Goal: Task Accomplishment & Management: Manage account settings

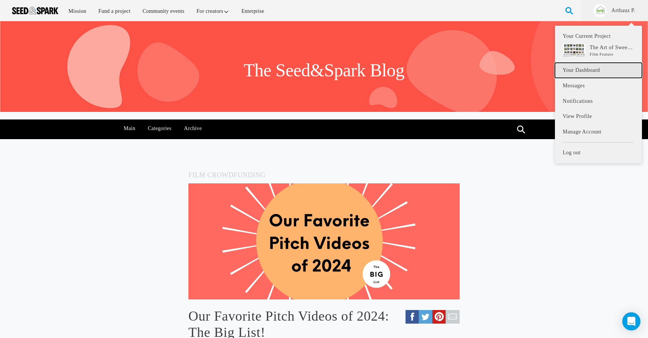
click at [592, 72] on link "Your Dashboard" at bounding box center [598, 71] width 87 height 16
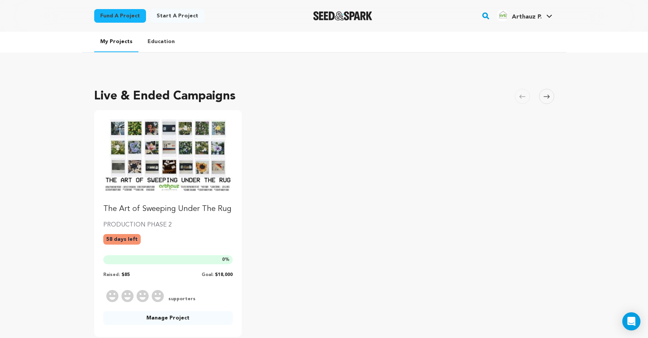
click at [183, 134] on img "Fund The Art of Sweeping Under The Rug" at bounding box center [168, 155] width 130 height 73
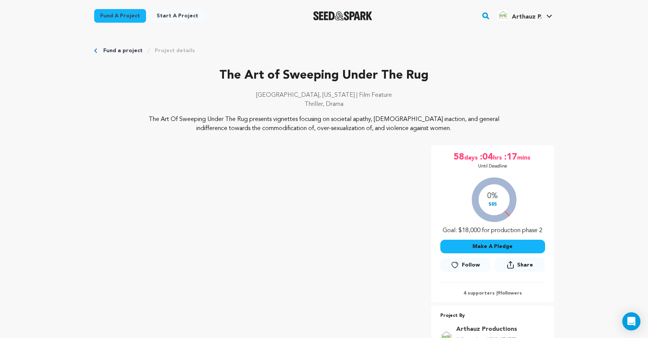
click at [485, 293] on p "4 supporters | 9 followers" at bounding box center [492, 294] width 105 height 6
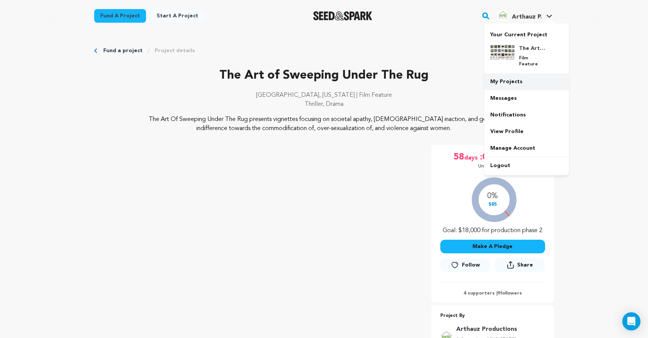
click at [514, 76] on link "My Projects" at bounding box center [526, 81] width 85 height 17
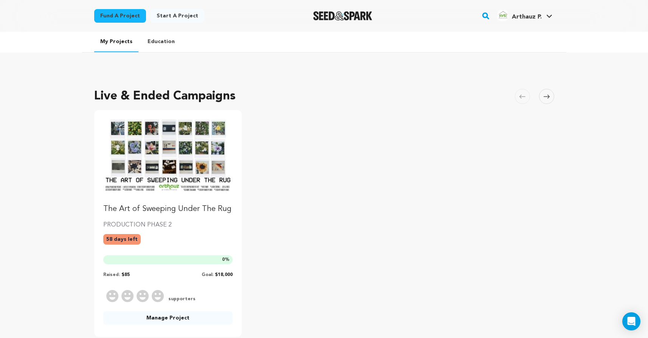
click at [177, 138] on img "Fund The Art of Sweeping Under The Rug" at bounding box center [168, 155] width 130 height 73
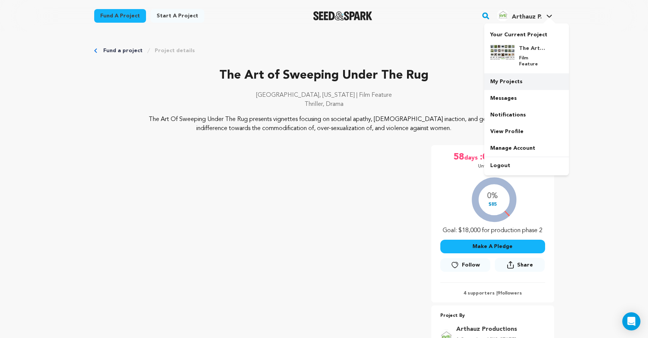
click at [513, 73] on link "My Projects" at bounding box center [526, 81] width 85 height 17
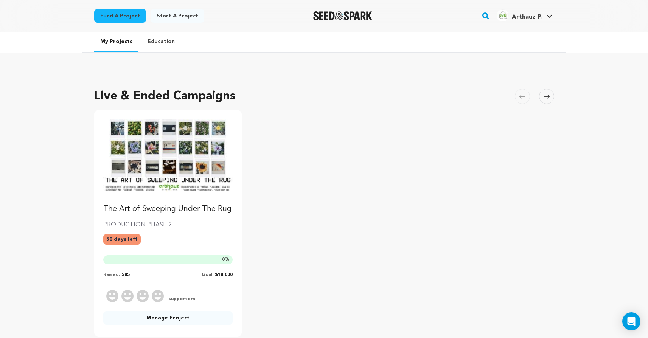
click at [159, 316] on link "Manage Project" at bounding box center [168, 318] width 130 height 14
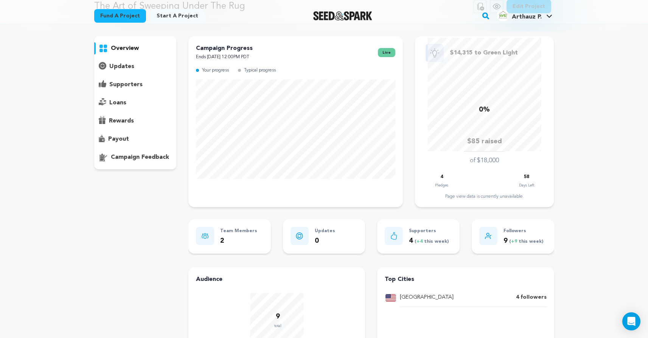
scroll to position [6, 0]
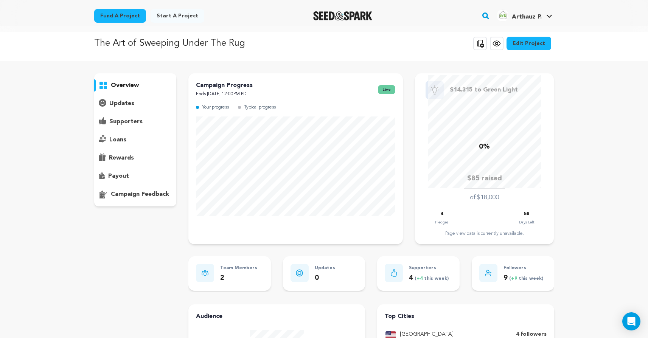
click at [123, 143] on p "loans" at bounding box center [117, 139] width 17 height 9
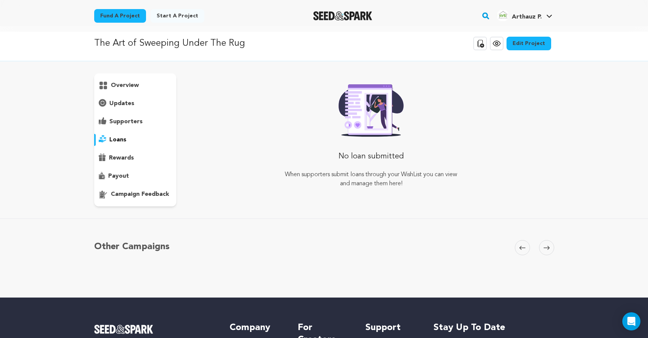
click at [119, 164] on div "rewards" at bounding box center [135, 158] width 82 height 12
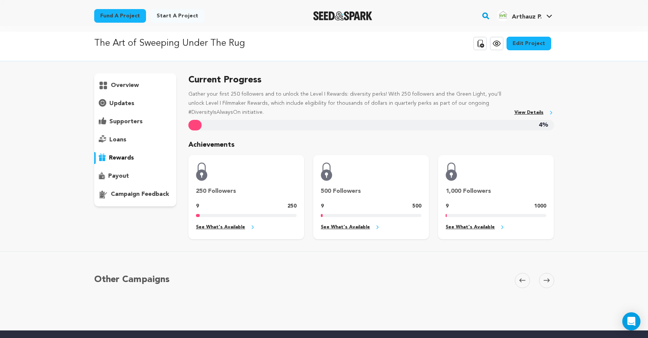
click at [119, 172] on p "payout" at bounding box center [118, 176] width 21 height 9
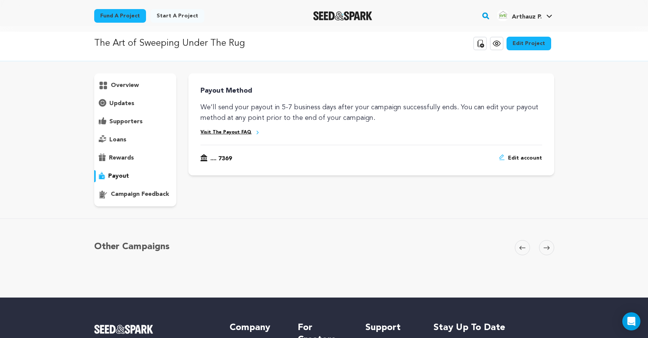
click at [122, 120] on p "supporters" at bounding box center [125, 121] width 33 height 9
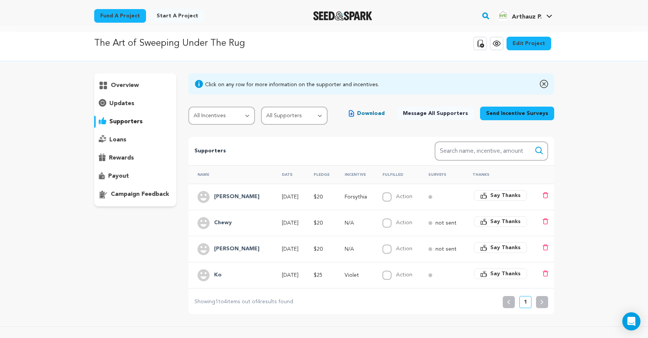
click at [124, 101] on p "updates" at bounding box center [121, 103] width 25 height 9
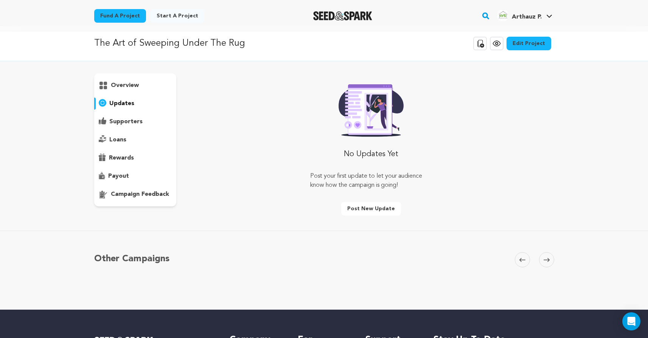
click at [124, 112] on div "overview" at bounding box center [135, 139] width 82 height 133
click at [123, 126] on div "supporters" at bounding box center [135, 122] width 82 height 12
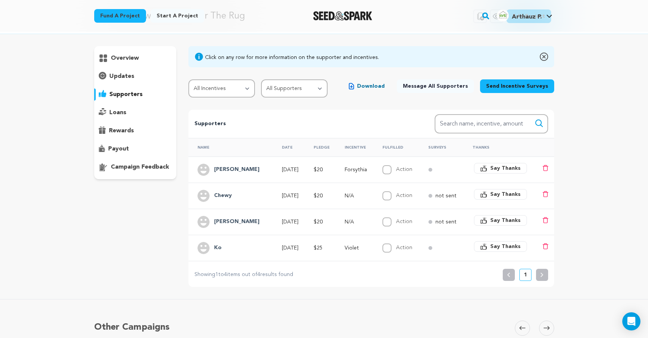
scroll to position [36, 0]
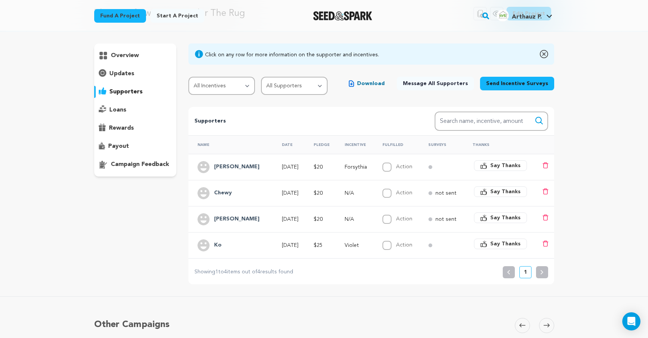
click at [232, 166] on h4 "[PERSON_NAME]" at bounding box center [236, 167] width 45 height 9
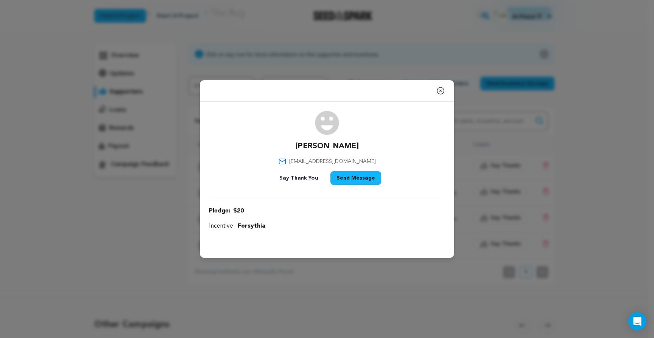
click at [433, 87] on div "Close modal" at bounding box center [327, 91] width 254 height 22
click at [438, 88] on icon "button" at bounding box center [440, 90] width 9 height 9
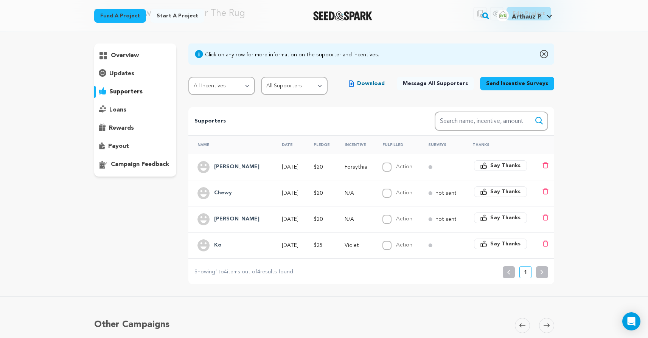
click at [228, 165] on h4 "[PERSON_NAME]" at bounding box center [236, 167] width 45 height 9
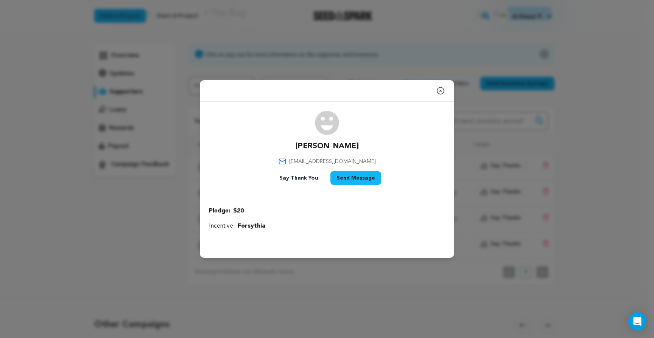
click at [242, 225] on span "Forsythia" at bounding box center [252, 226] width 28 height 9
click at [438, 91] on icon "button" at bounding box center [440, 90] width 9 height 9
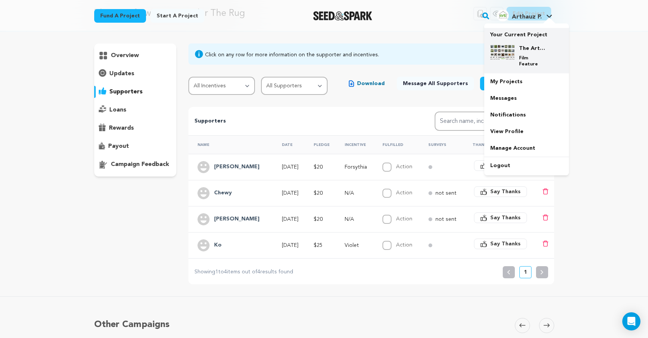
click at [517, 54] on div "The Art of Sweeping Under The Rug Film Feature" at bounding box center [532, 56] width 36 height 23
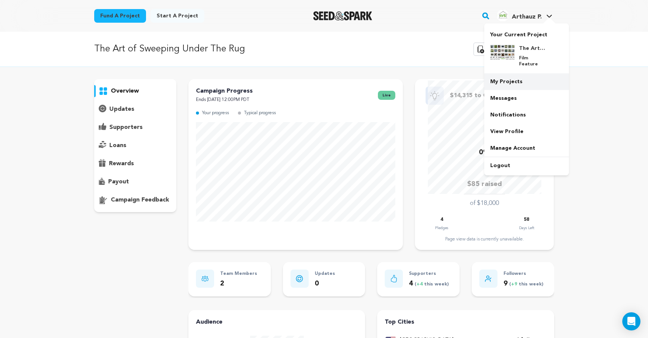
click at [512, 77] on link "My Projects" at bounding box center [526, 81] width 85 height 17
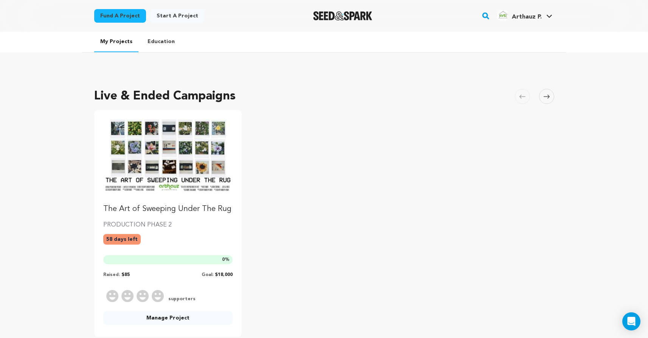
click at [149, 202] on link "The Art of Sweeping Under The Rug" at bounding box center [168, 166] width 130 height 95
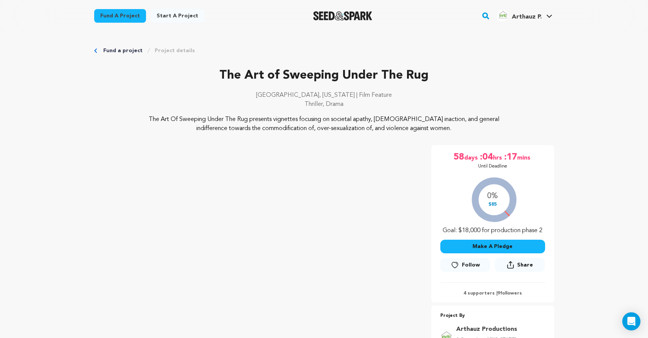
click at [332, 19] on img "Seed&Spark Homepage" at bounding box center [342, 15] width 59 height 9
